Goal: Transaction & Acquisition: Download file/media

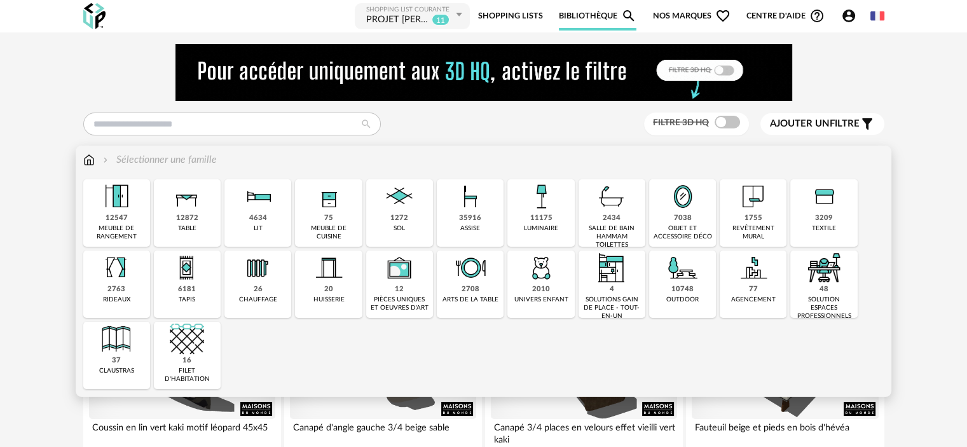
click at [541, 221] on div "11175" at bounding box center [541, 219] width 22 height 10
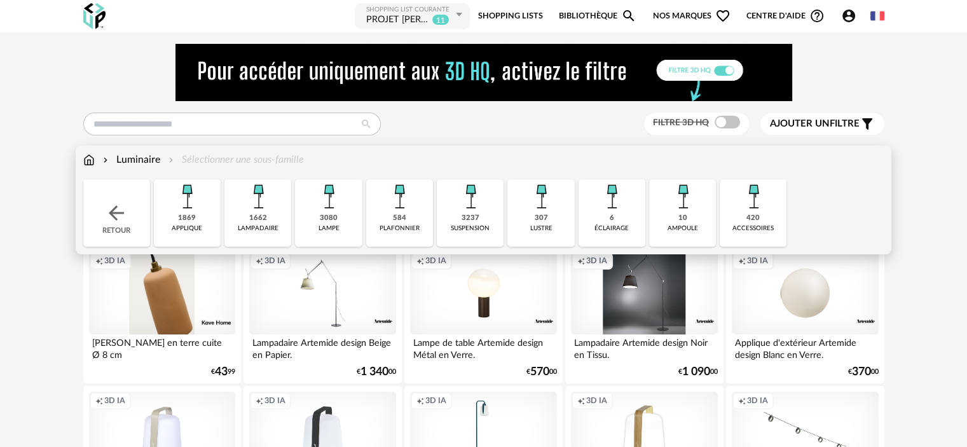
click at [191, 214] on div "1869" at bounding box center [187, 219] width 18 height 10
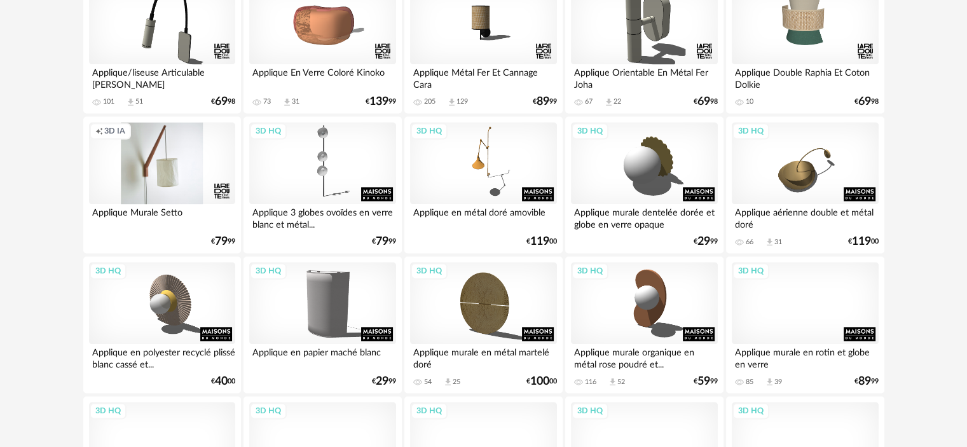
scroll to position [1972, 0]
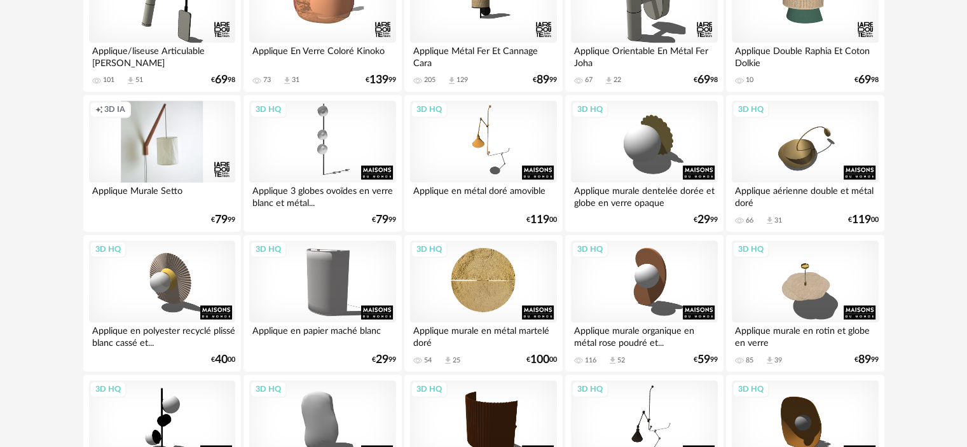
click at [483, 282] on div "3D HQ" at bounding box center [483, 281] width 146 height 83
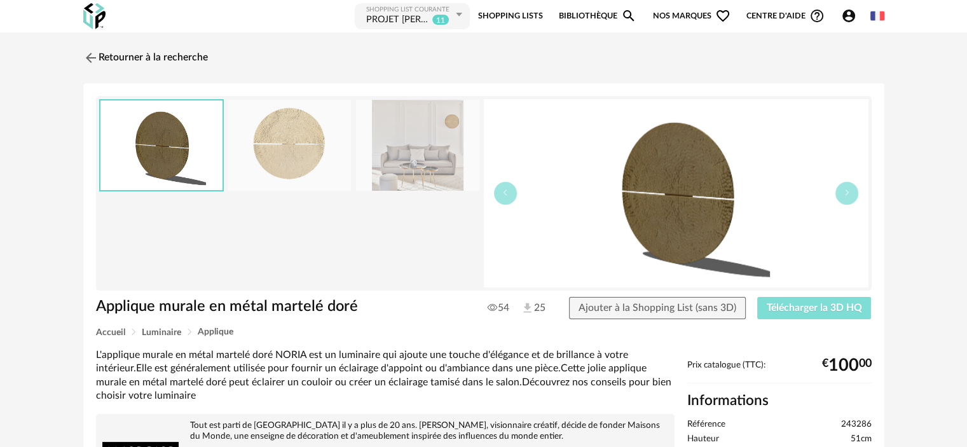
click at [791, 306] on span "Télécharger la 3D HQ" at bounding box center [814, 308] width 95 height 10
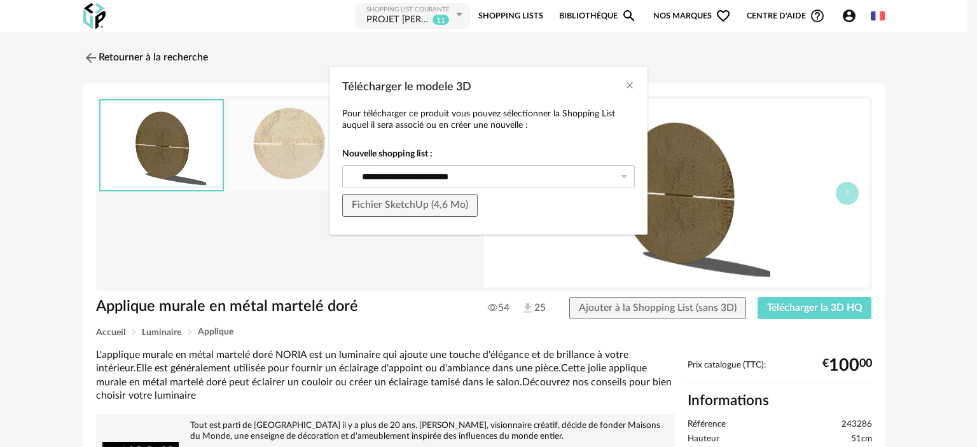
click at [623, 177] on icon "Télécharger le modele 3D" at bounding box center [624, 176] width 16 height 23
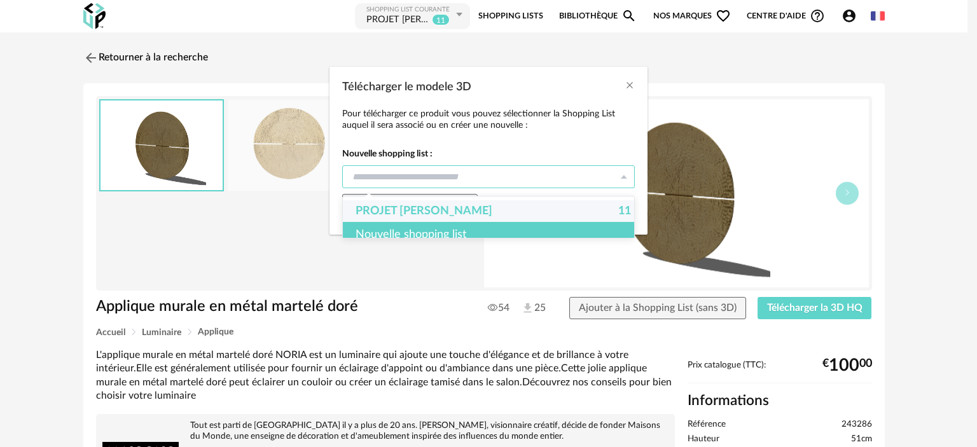
click at [436, 231] on div "Nouvelle shopping list" at bounding box center [493, 234] width 301 height 25
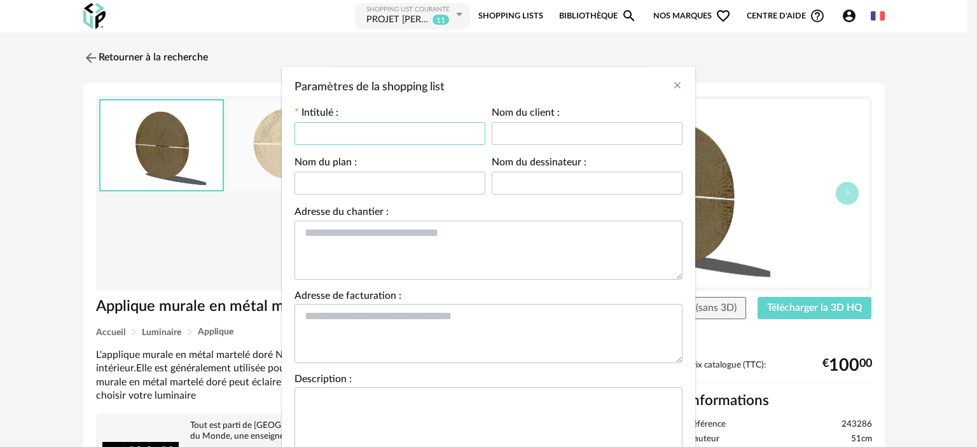
click at [371, 125] on input "Paramètres de la shopping list" at bounding box center [389, 133] width 191 height 23
type input "**********"
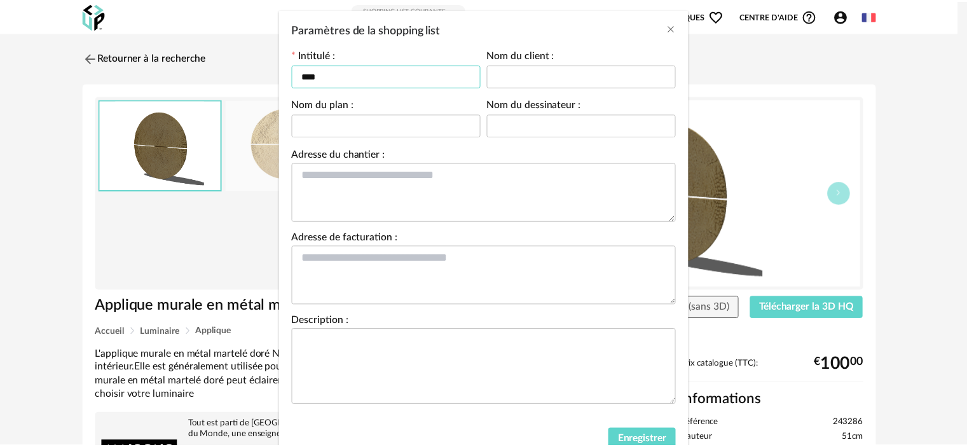
scroll to position [107, 0]
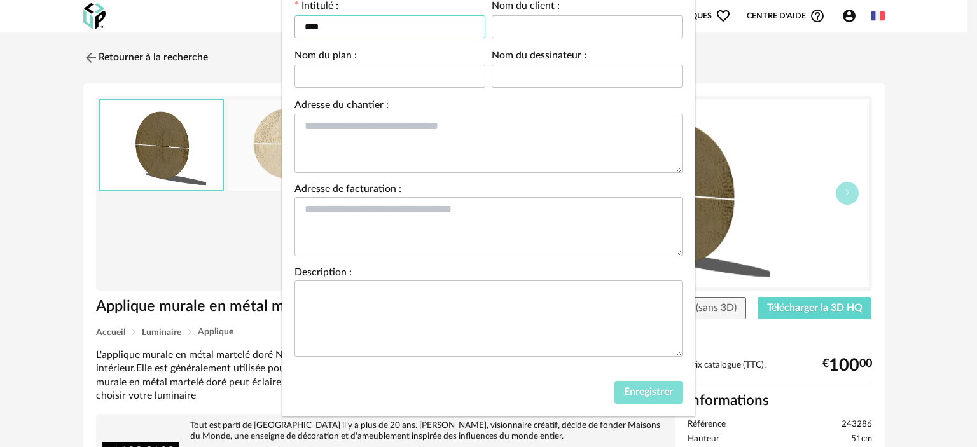
type input "****"
click at [624, 389] on span "Enregistrer" at bounding box center [648, 392] width 49 height 10
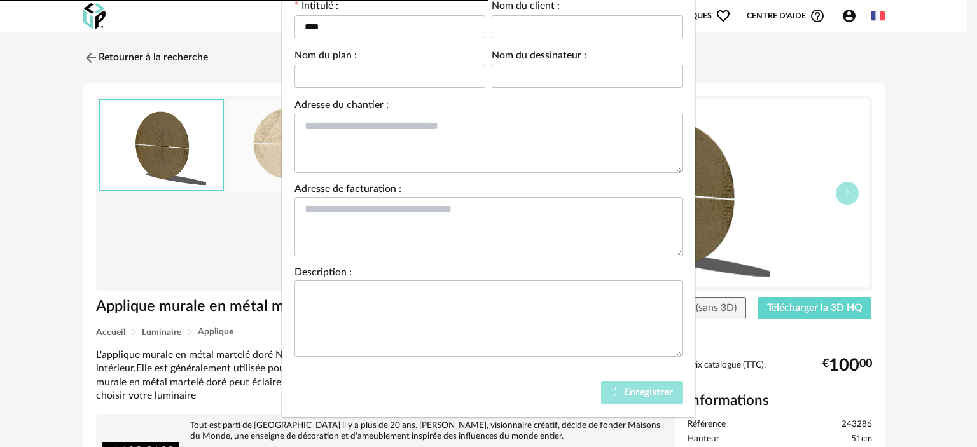
type input "****"
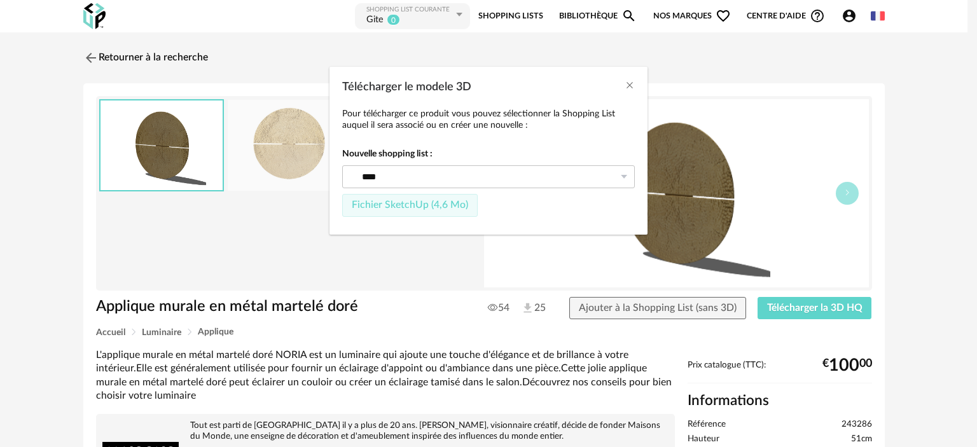
click at [379, 203] on span "Fichier SketchUp (4,6 Mo)" at bounding box center [410, 205] width 116 height 10
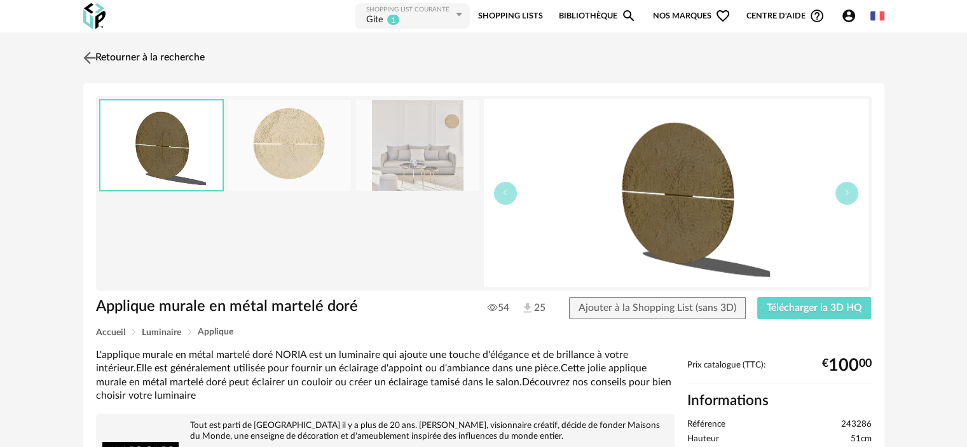
click at [99, 55] on link "Retourner à la recherche" at bounding box center [142, 58] width 125 height 28
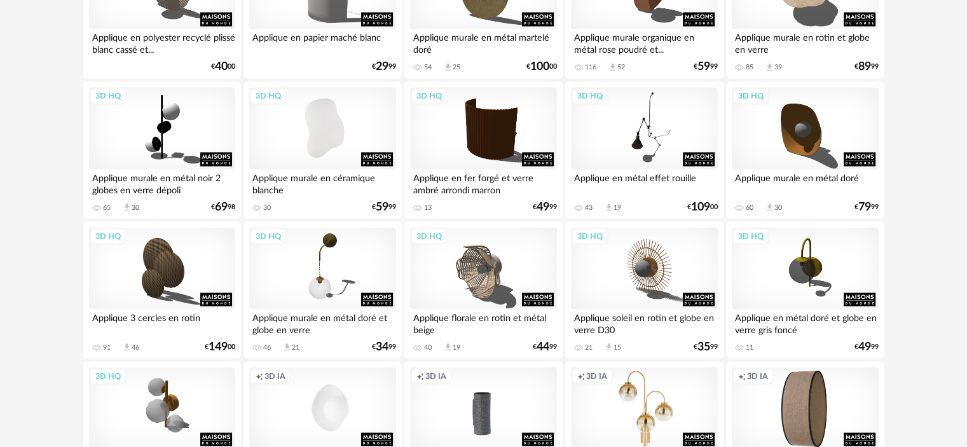
scroll to position [2268, 0]
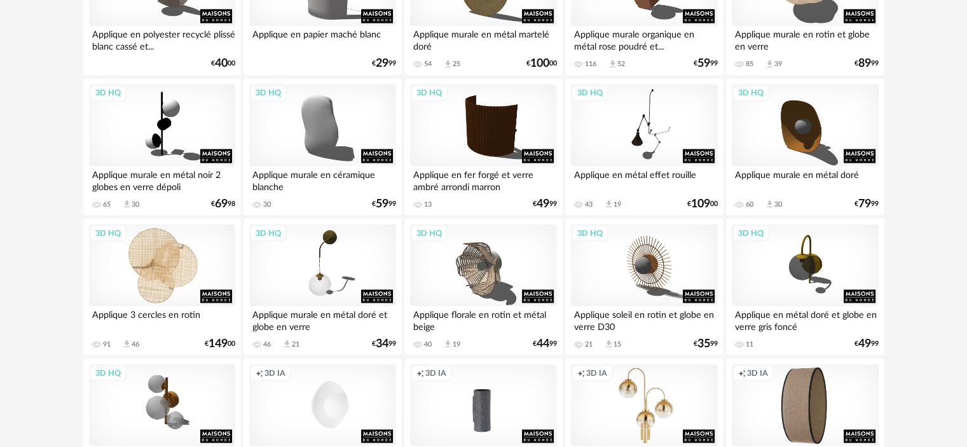
click at [155, 268] on div "3D HQ" at bounding box center [162, 265] width 146 height 83
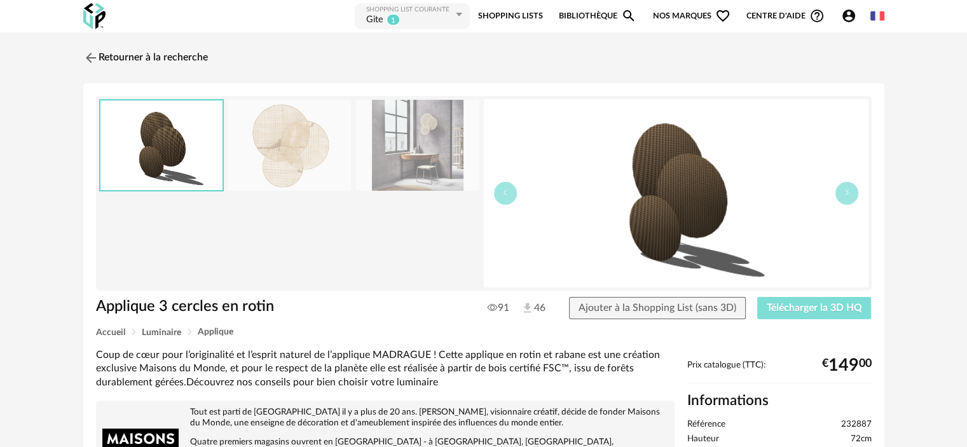
click at [782, 305] on span "Télécharger la 3D HQ" at bounding box center [814, 308] width 95 height 10
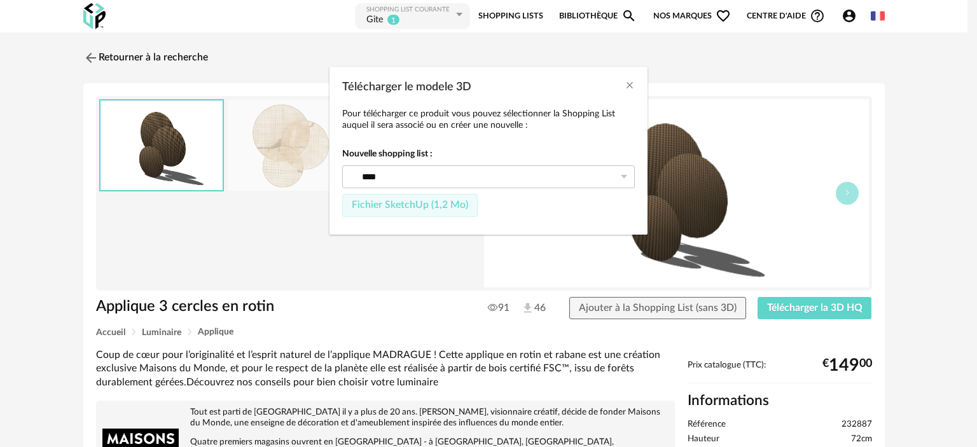
click at [438, 202] on span "Fichier SketchUp (1,2 Mo)" at bounding box center [410, 205] width 116 height 10
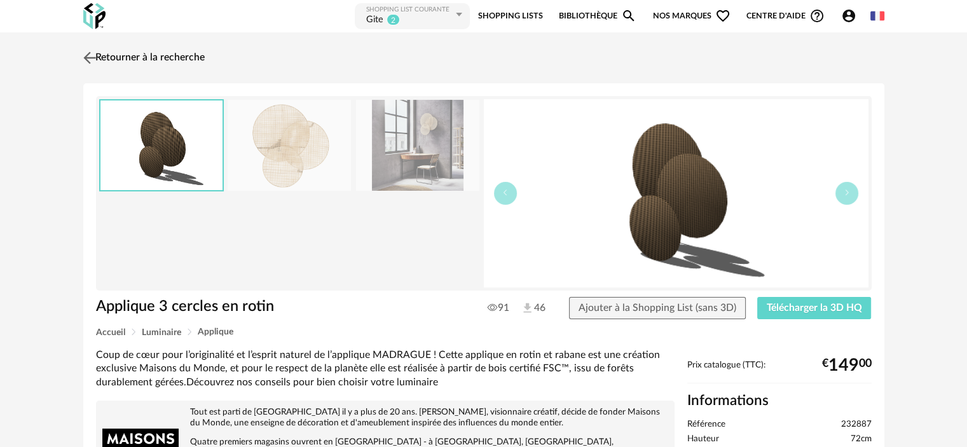
click at [136, 58] on link "Retourner à la recherche" at bounding box center [142, 58] width 125 height 28
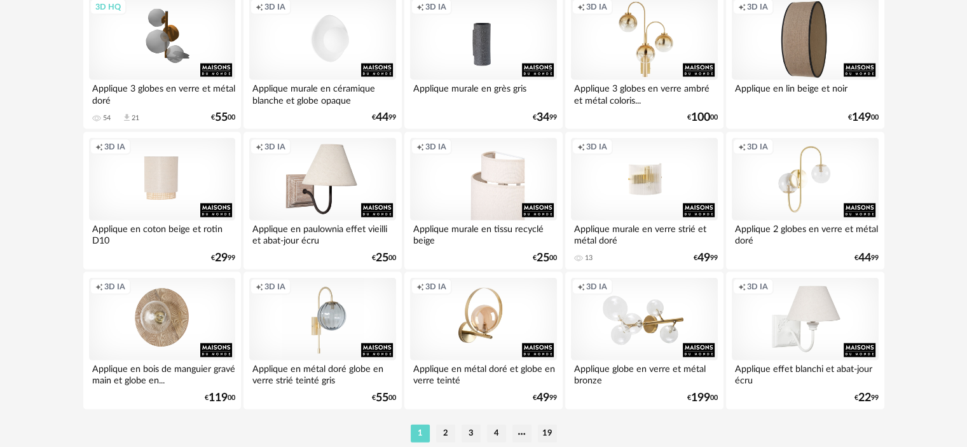
scroll to position [2681, 0]
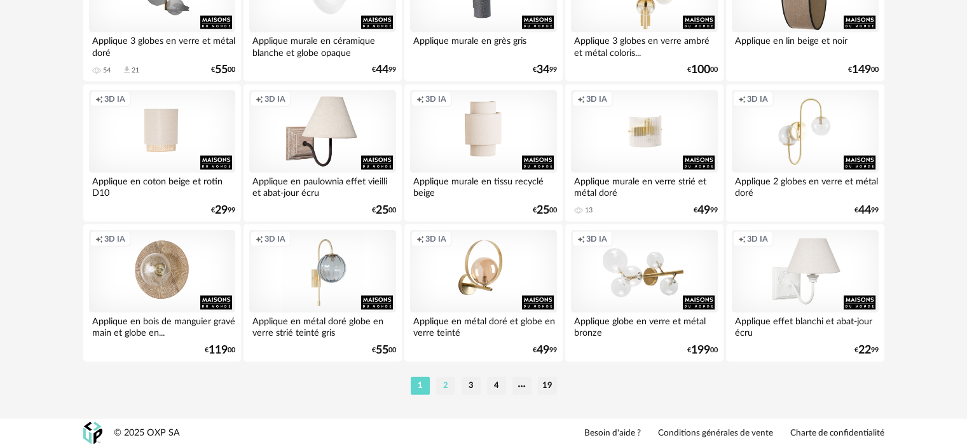
click at [448, 382] on li "2" at bounding box center [445, 386] width 19 height 18
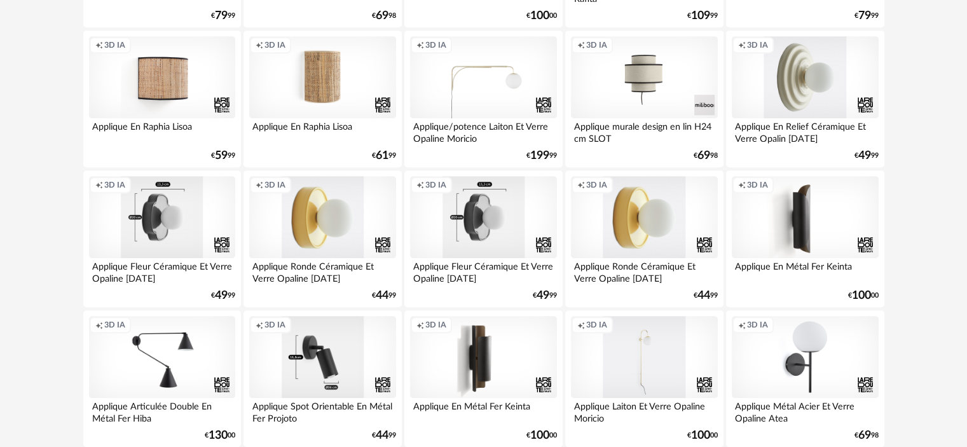
scroll to position [509, 0]
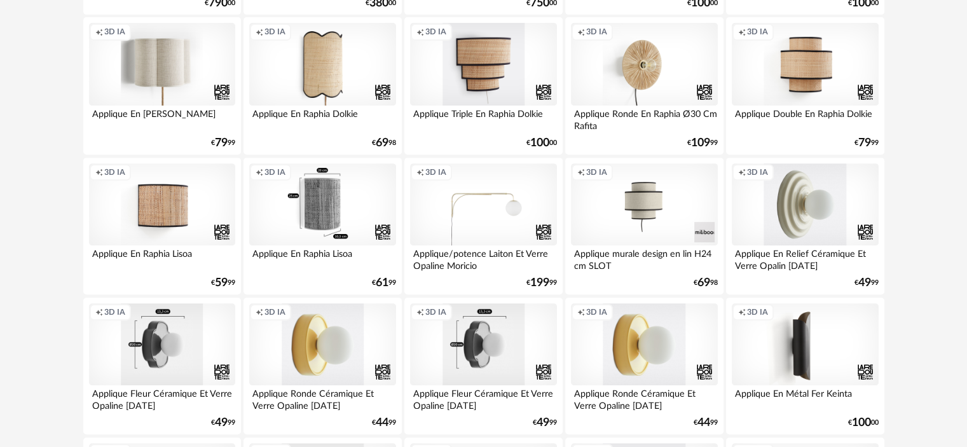
click at [323, 212] on div "Creation icon 3D IA" at bounding box center [322, 204] width 146 height 83
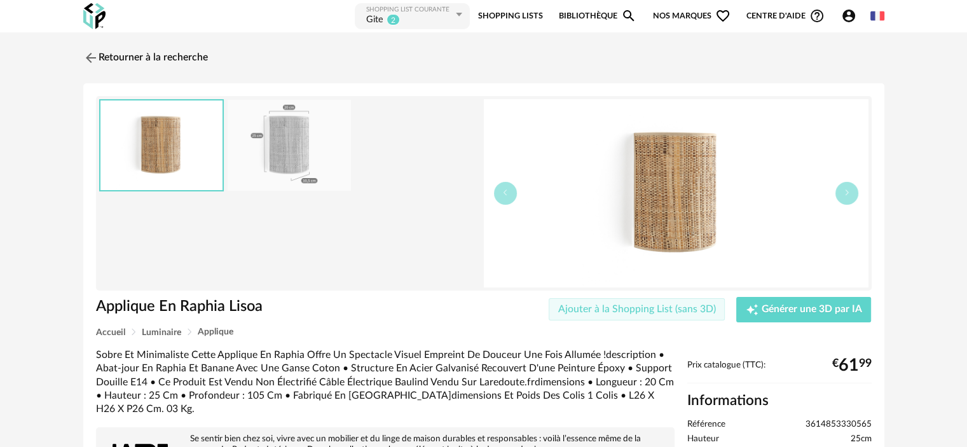
click at [639, 307] on span "Ajouter à la Shopping List (sans 3D)" at bounding box center [637, 309] width 158 height 10
click at [117, 55] on link "Retourner à la recherche" at bounding box center [142, 58] width 125 height 28
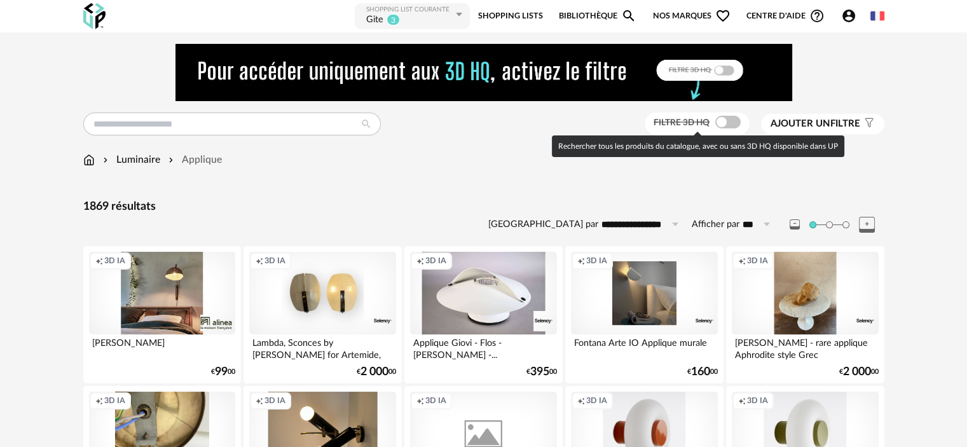
click at [719, 123] on span at bounding box center [728, 122] width 25 height 13
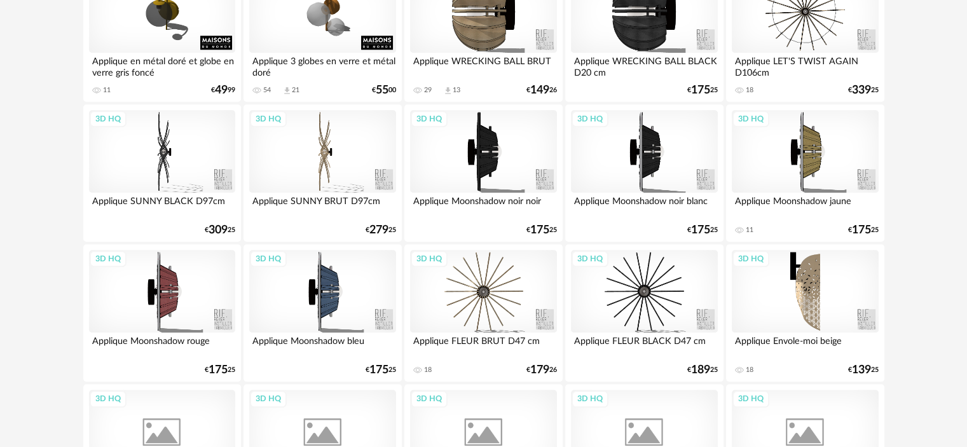
scroll to position [1272, 0]
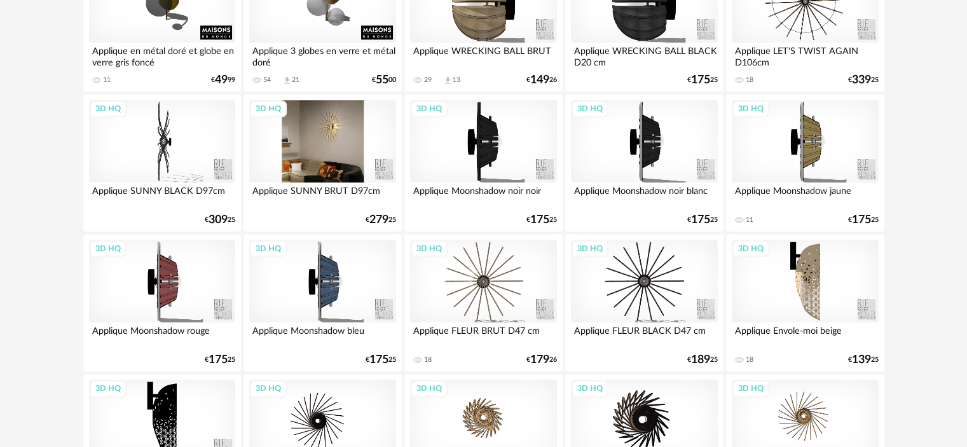
click at [323, 137] on div "3D HQ" at bounding box center [322, 141] width 146 height 83
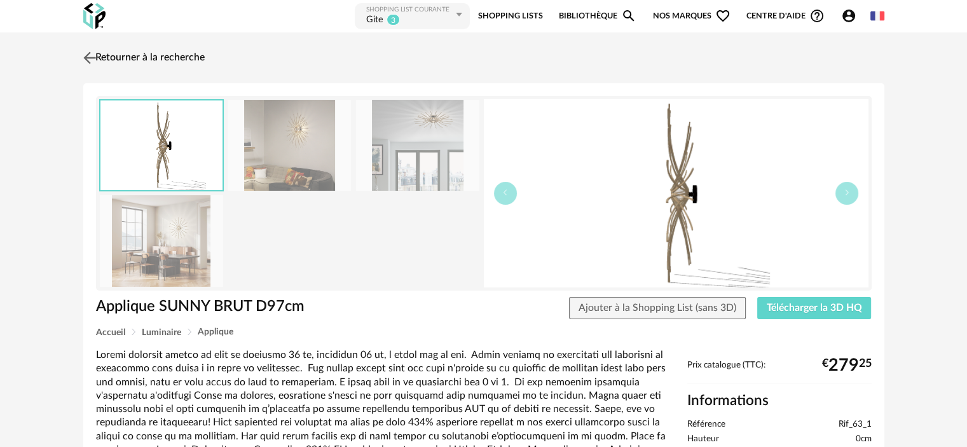
click at [137, 53] on link "Retourner à la recherche" at bounding box center [142, 58] width 125 height 28
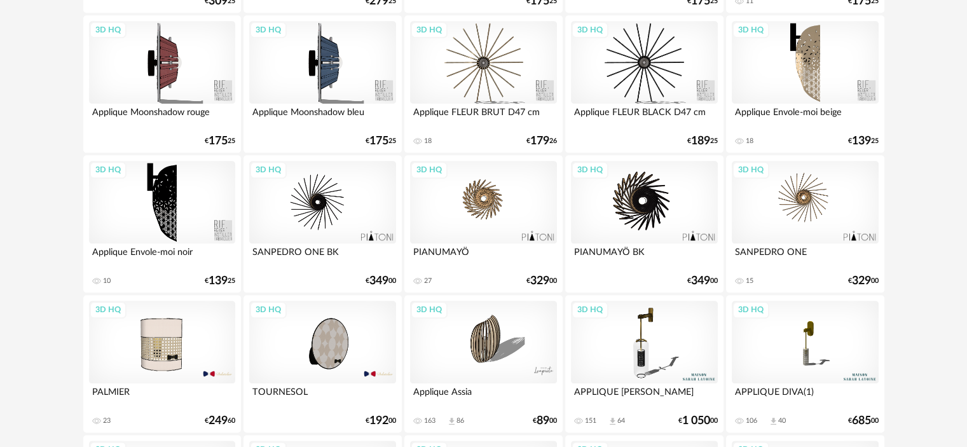
scroll to position [1590, 0]
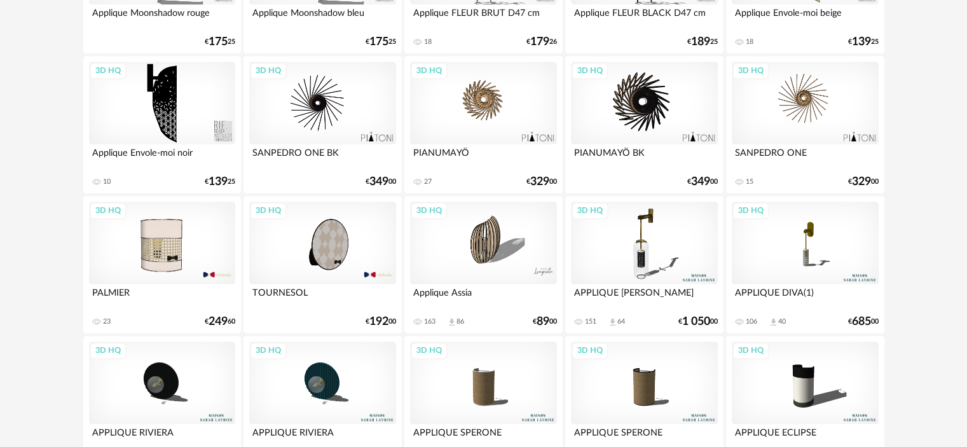
click at [483, 252] on div "3D HQ" at bounding box center [483, 243] width 146 height 83
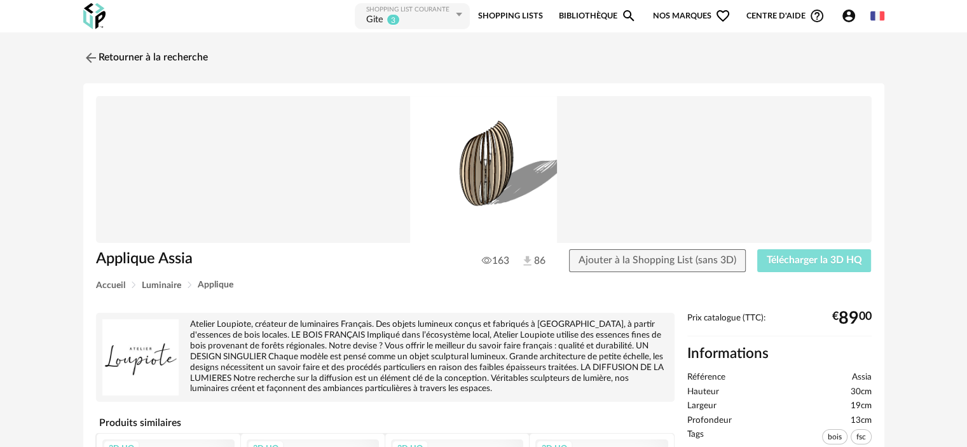
click at [794, 258] on span "Télécharger la 3D HQ" at bounding box center [814, 260] width 95 height 10
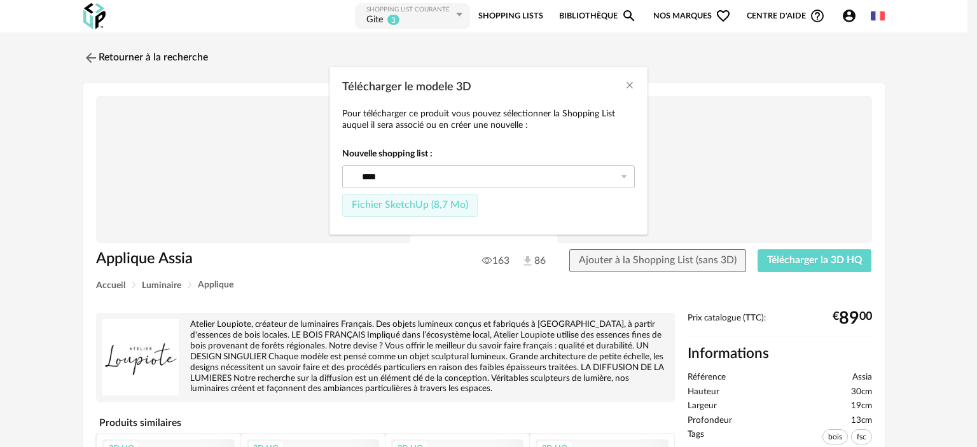
click at [408, 202] on span "Fichier SketchUp (8,7 Mo)" at bounding box center [410, 205] width 116 height 10
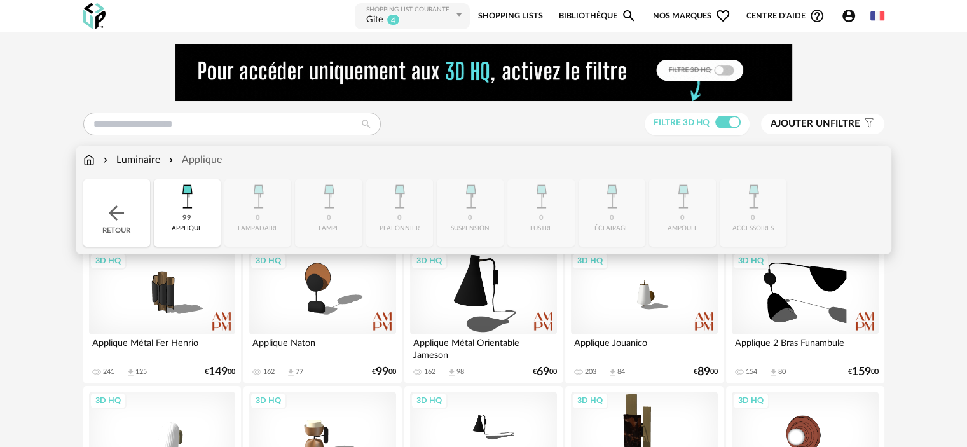
click at [132, 158] on div "Luminaire" at bounding box center [130, 160] width 60 height 15
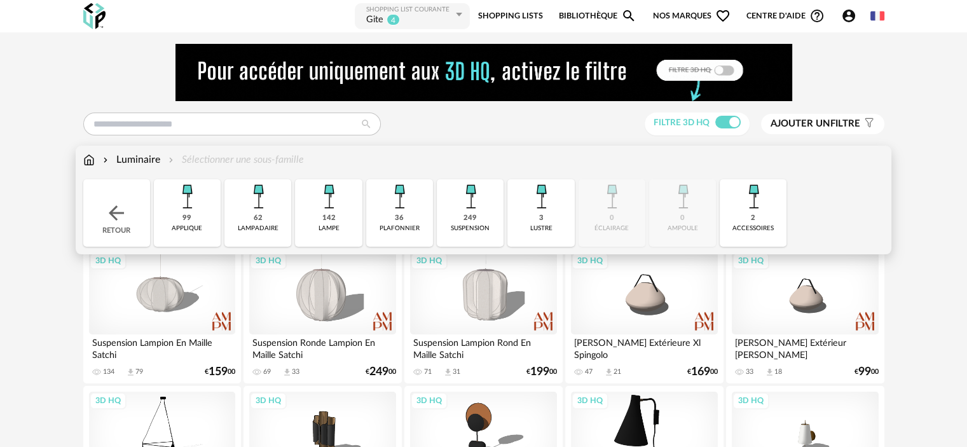
click at [467, 216] on div "249" at bounding box center [470, 219] width 13 height 10
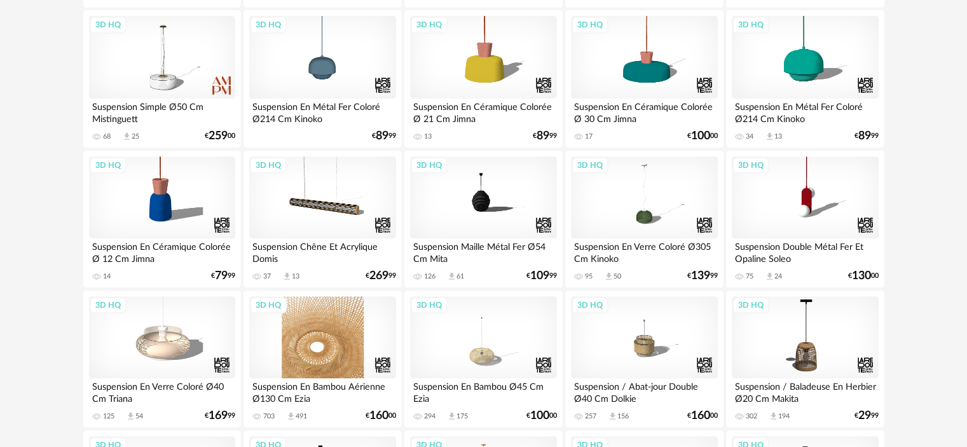
scroll to position [509, 0]
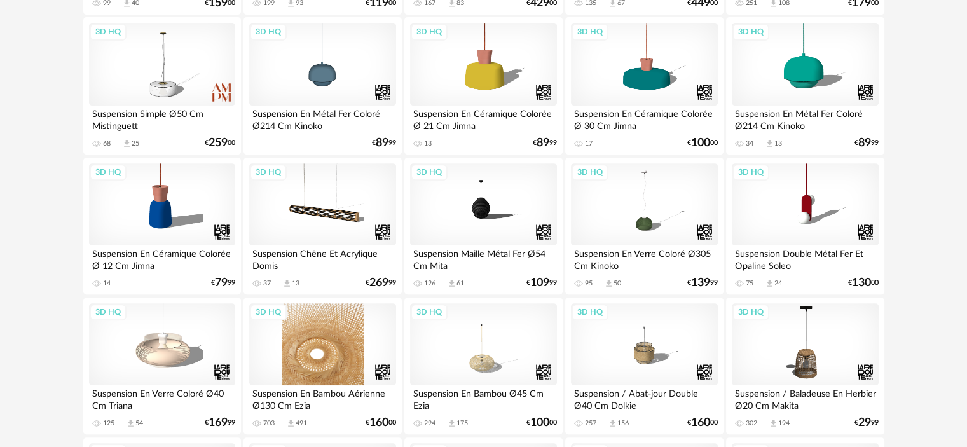
click at [376, 343] on div "3D HQ" at bounding box center [322, 344] width 146 height 83
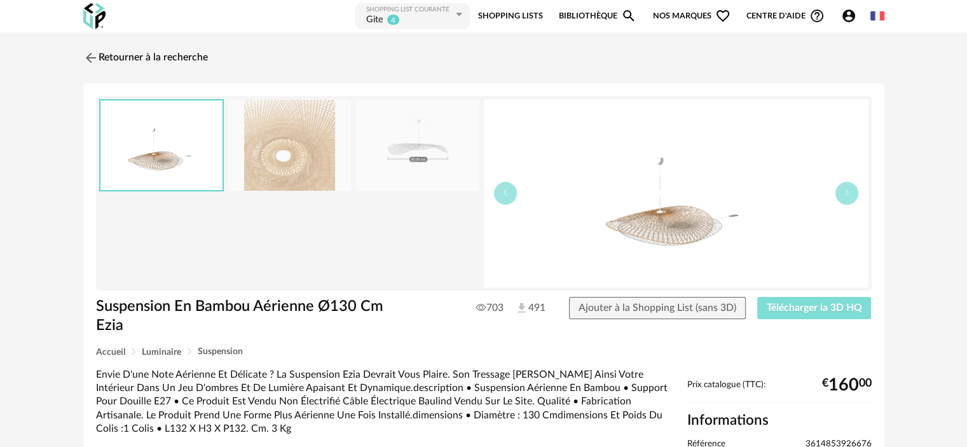
click at [805, 305] on span "Télécharger la 3D HQ" at bounding box center [814, 308] width 95 height 10
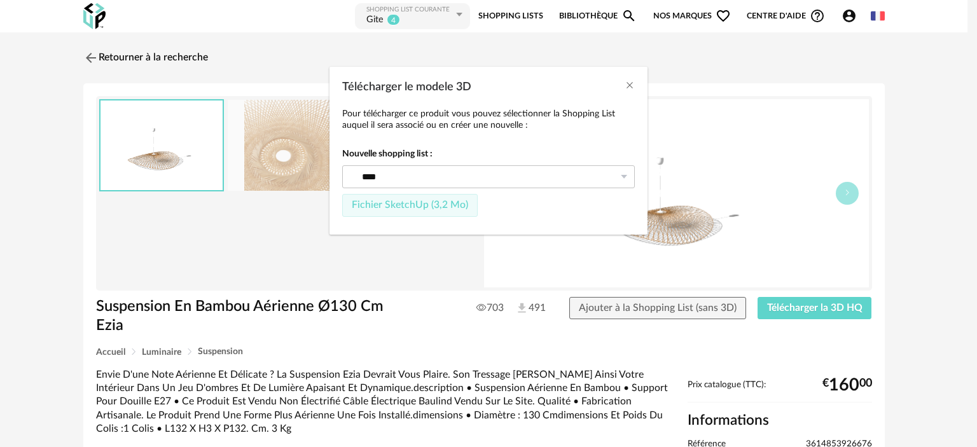
click at [417, 204] on span "Fichier SketchUp (3,2 Mo)" at bounding box center [410, 205] width 116 height 10
